Goal: Task Accomplishment & Management: Use online tool/utility

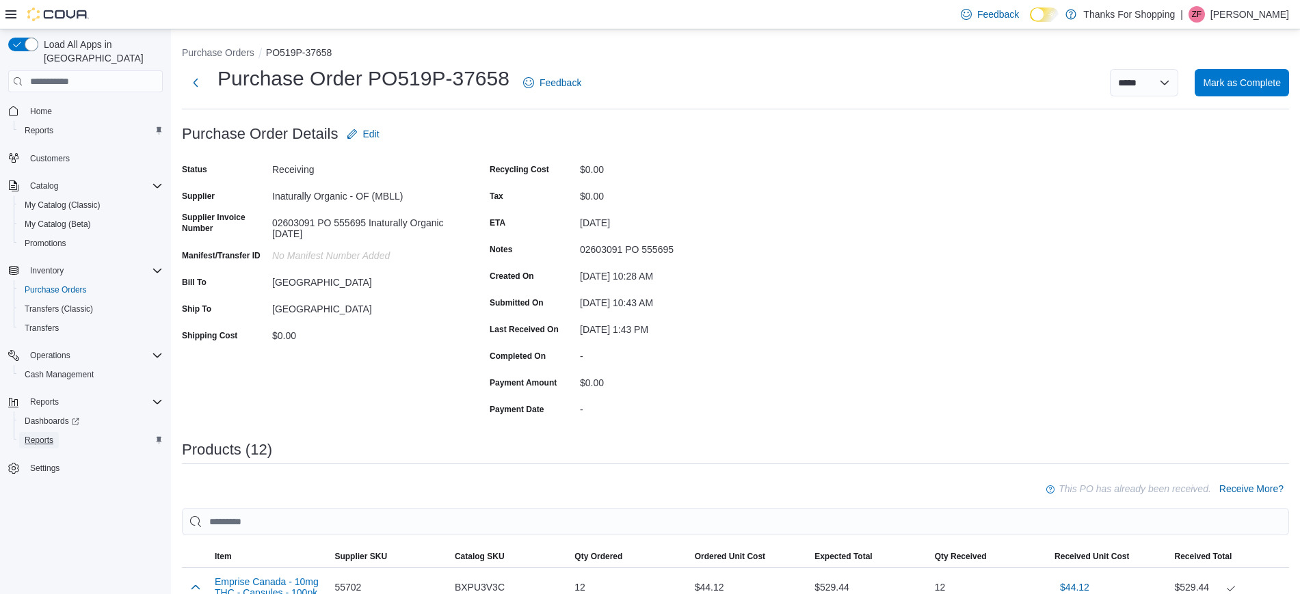
scroll to position [670, 0]
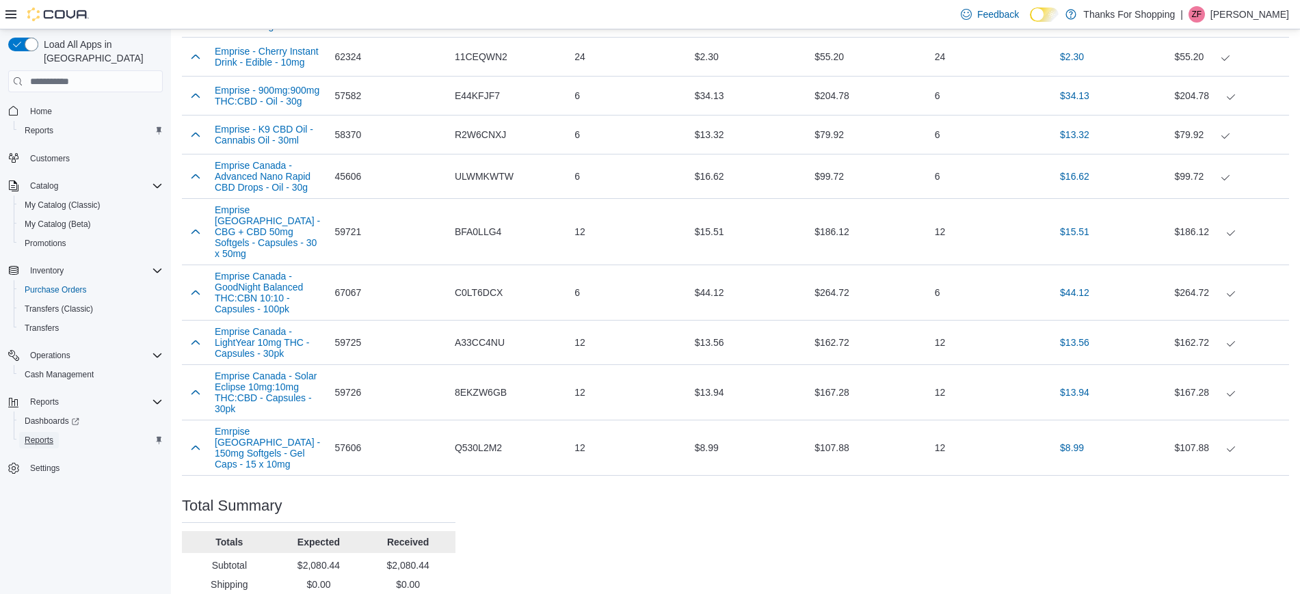
click at [42, 435] on span "Reports" at bounding box center [39, 440] width 29 height 11
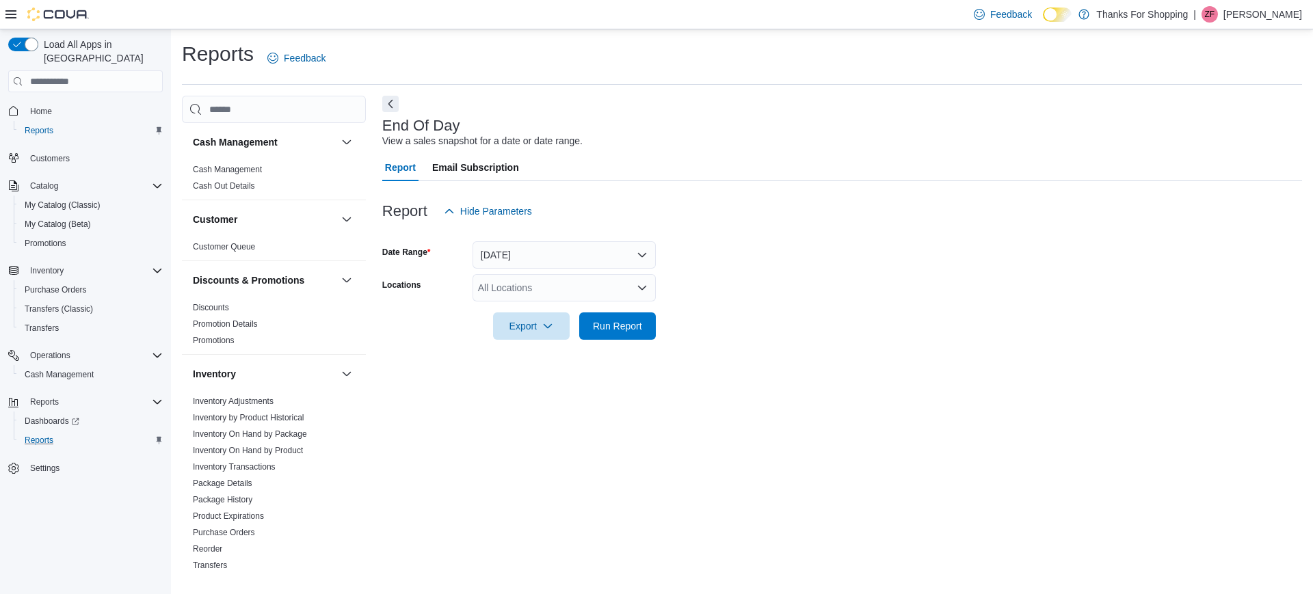
click at [519, 291] on div "All Locations" at bounding box center [564, 287] width 183 height 27
type input "***"
click at [526, 311] on span "[GEOGRAPHIC_DATA]" at bounding box center [559, 311] width 100 height 14
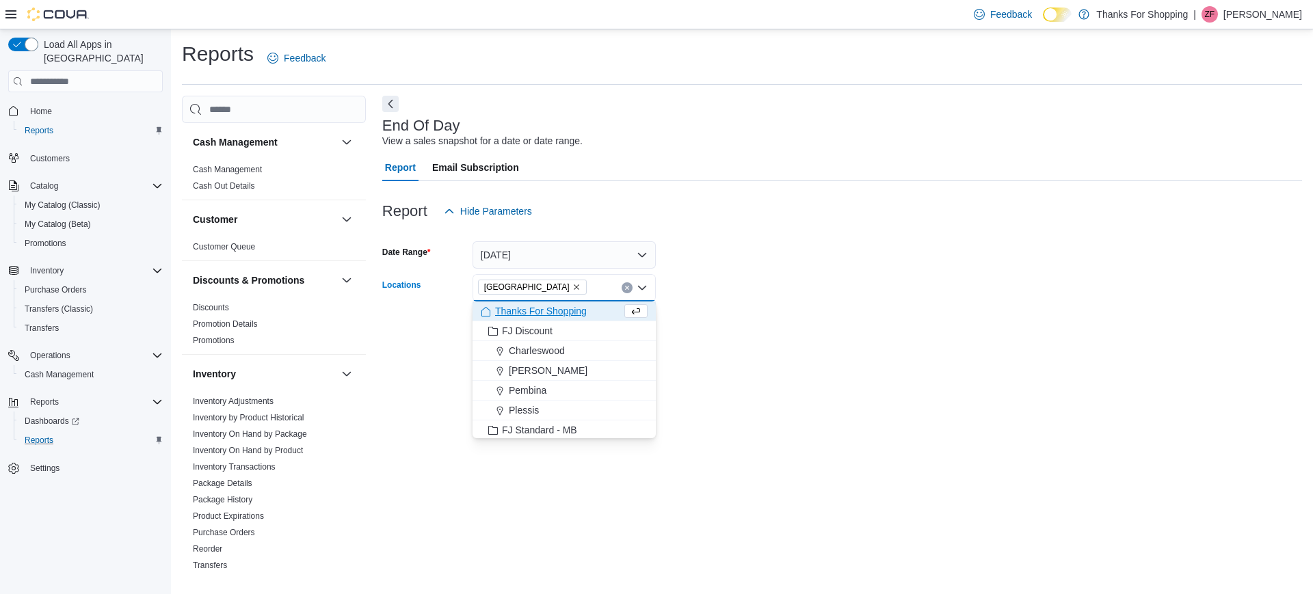
click at [755, 269] on form "Date Range [DATE] Locations [GEOGRAPHIC_DATA] Combo box. Selected. [GEOGRAPHIC_…" at bounding box center [842, 282] width 920 height 115
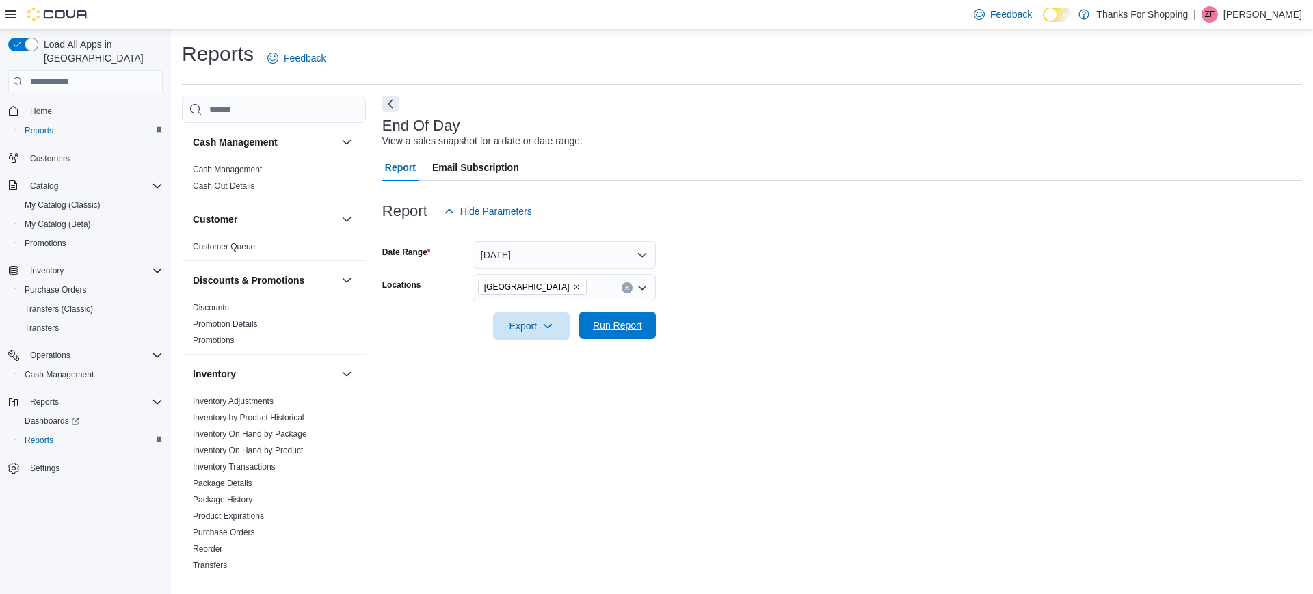
click at [638, 329] on span "Run Report" at bounding box center [617, 326] width 49 height 14
